Goal: Task Accomplishment & Management: Manage account settings

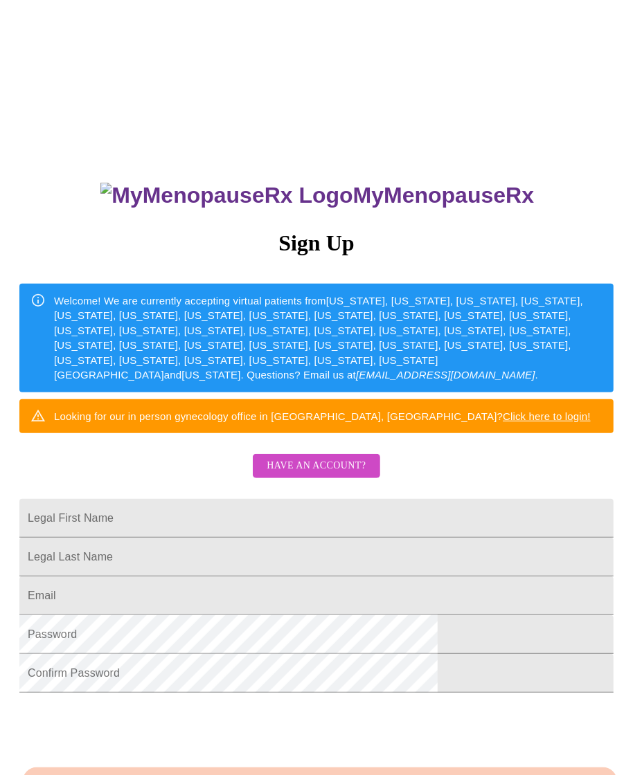
click at [341, 475] on span "Have an account?" at bounding box center [316, 466] width 99 height 17
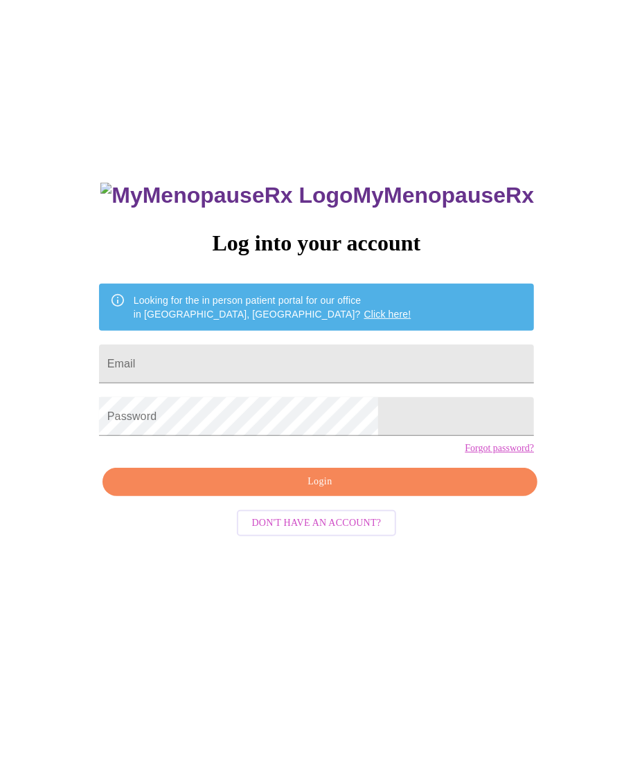
click at [369, 327] on div "Looking for the in person patient portal for our office in [GEOGRAPHIC_DATA], […" at bounding box center [273, 307] width 278 height 39
click at [356, 382] on input "Email" at bounding box center [316, 364] width 435 height 39
type input "[EMAIL_ADDRESS][DOMAIN_NAME]"
click at [401, 491] on span "Login" at bounding box center [319, 482] width 403 height 17
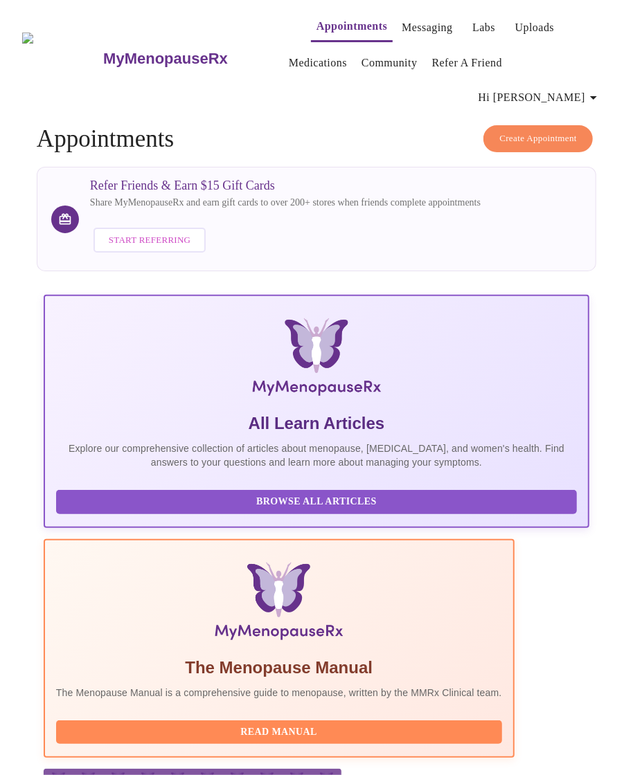
click at [582, 88] on span "Hi [PERSON_NAME]" at bounding box center [539, 97] width 123 height 19
click at [432, 102] on div at bounding box center [316, 387] width 633 height 775
click at [413, 33] on button "Messaging" at bounding box center [427, 28] width 62 height 28
click at [402, 28] on link "Messaging" at bounding box center [427, 27] width 51 height 19
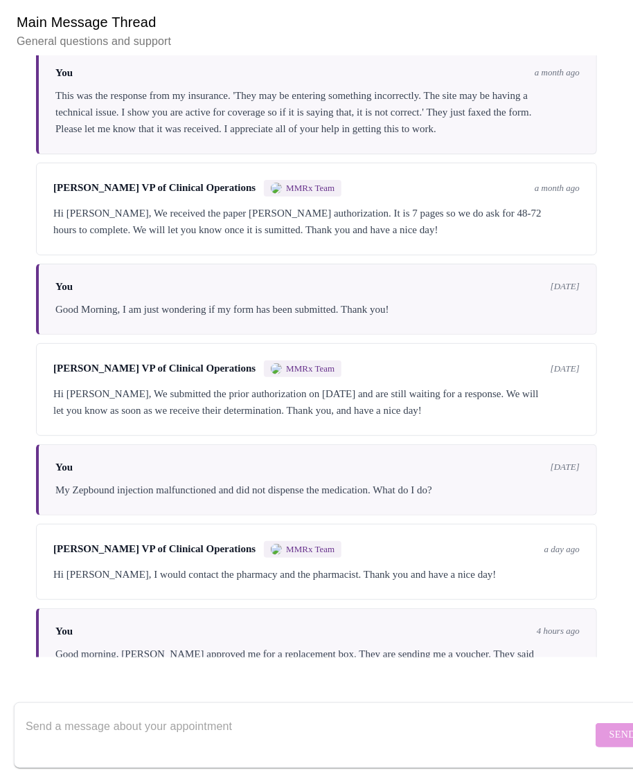
scroll to position [2305, 0]
